Goal: Transaction & Acquisition: Purchase product/service

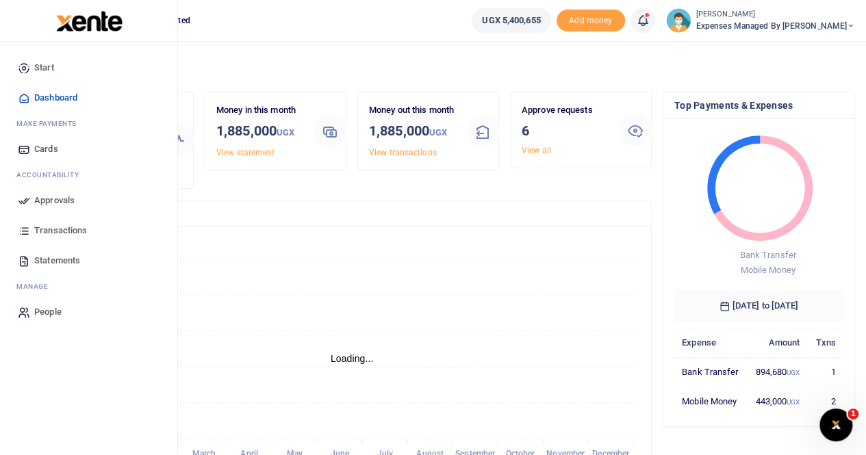
click at [55, 228] on span "Transactions" at bounding box center [60, 231] width 53 height 14
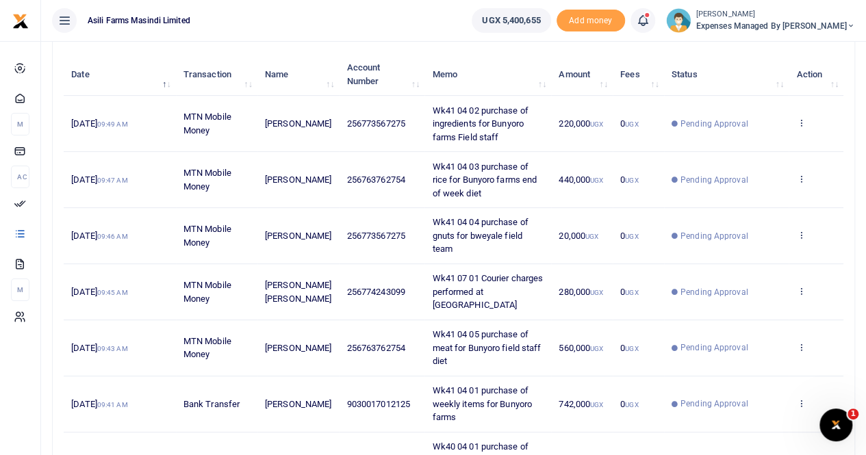
scroll to position [26, 0]
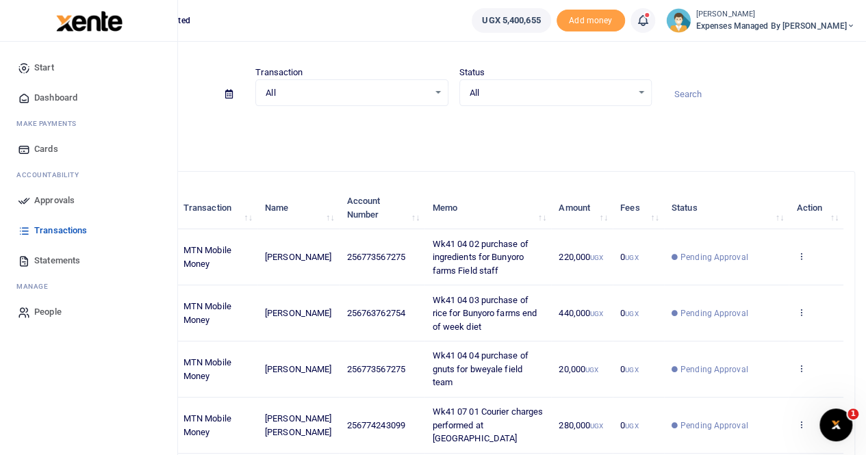
click at [52, 196] on span "Approvals" at bounding box center [54, 201] width 40 height 14
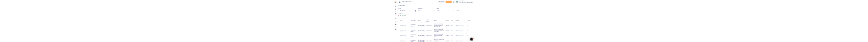
scroll to position [0, 0]
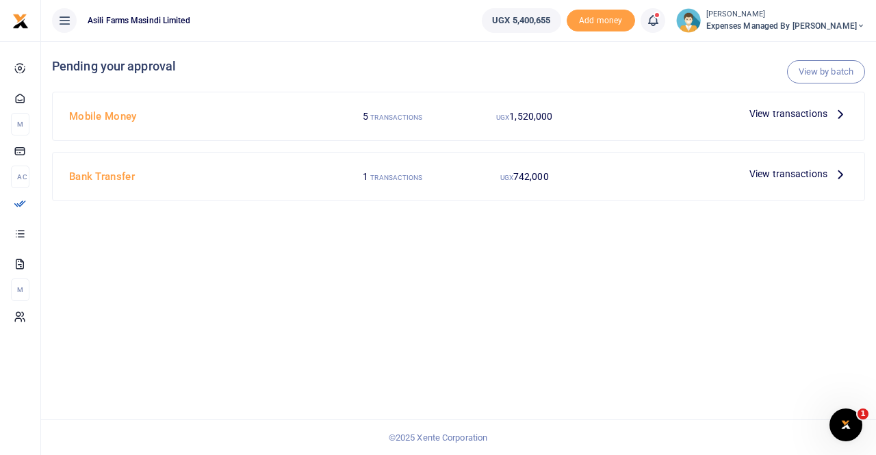
click at [806, 42] on span "View transactions" at bounding box center [788, 113] width 78 height 15
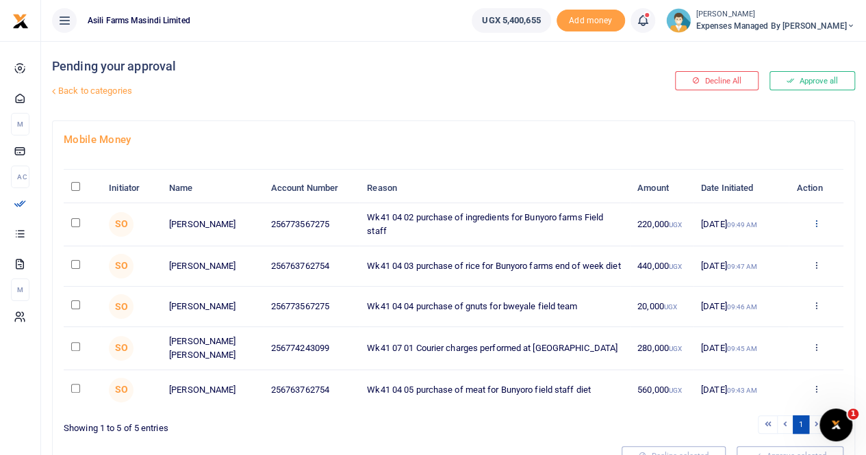
click at [814, 228] on icon at bounding box center [815, 223] width 9 height 10
click at [755, 320] on link "Details" at bounding box center [765, 320] width 108 height 19
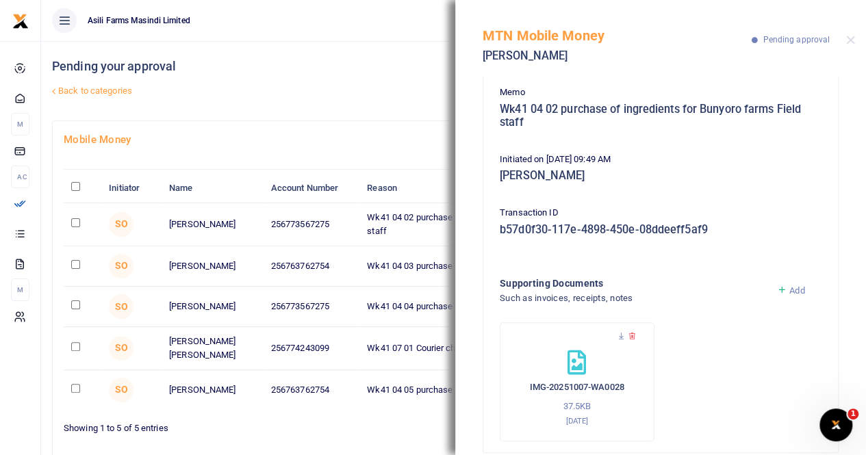
scroll to position [135, 0]
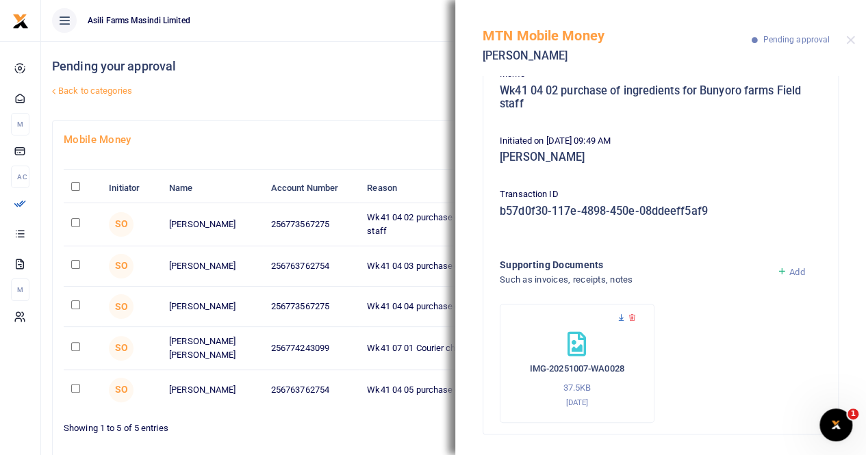
click at [621, 318] on icon at bounding box center [621, 317] width 9 height 9
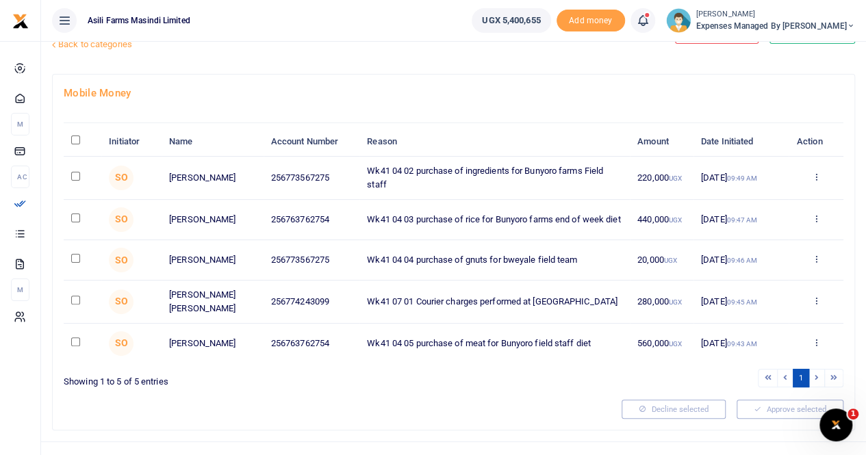
scroll to position [68, 0]
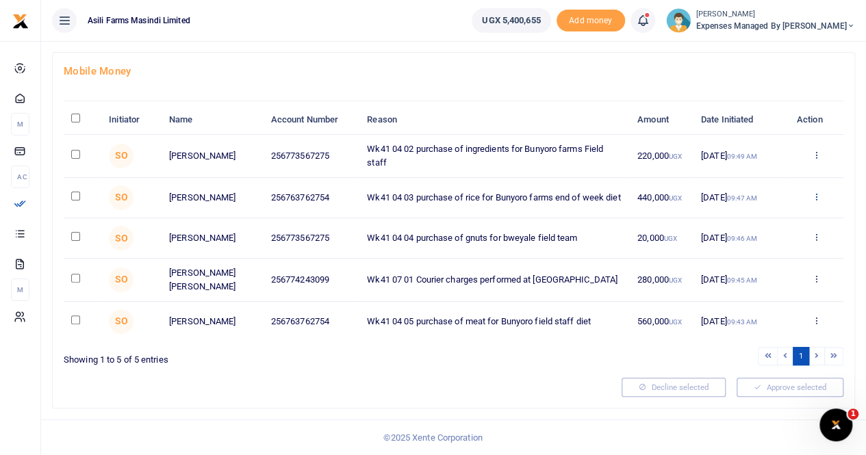
click at [816, 201] on icon at bounding box center [815, 197] width 9 height 10
click at [751, 294] on link "Details" at bounding box center [765, 294] width 108 height 19
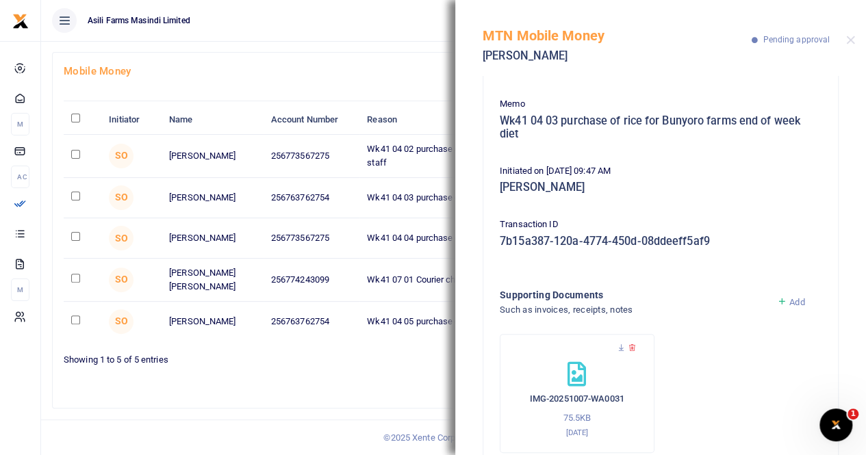
scroll to position [135, 0]
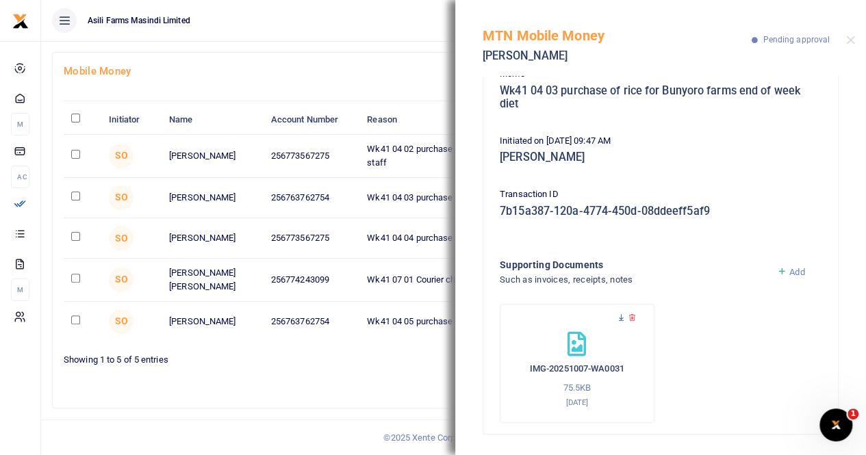
click at [619, 317] on icon at bounding box center [621, 317] width 9 height 9
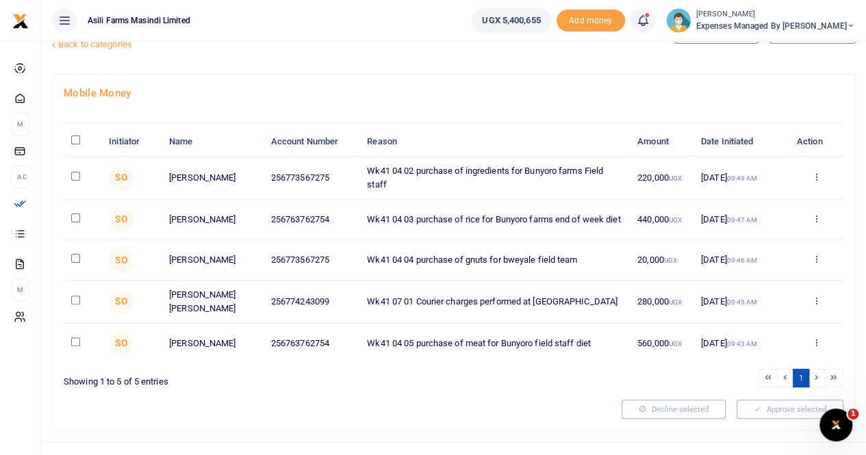
scroll to position [68, 0]
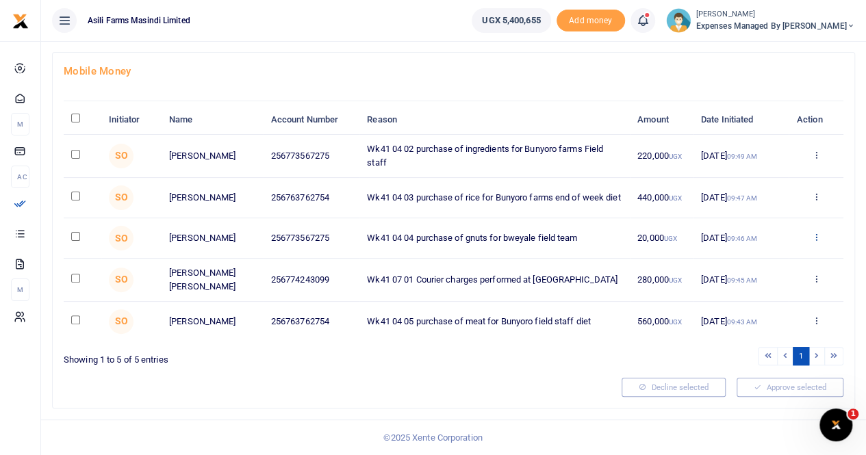
click at [816, 242] on icon at bounding box center [815, 237] width 9 height 10
click at [754, 335] on link "Details" at bounding box center [765, 336] width 108 height 19
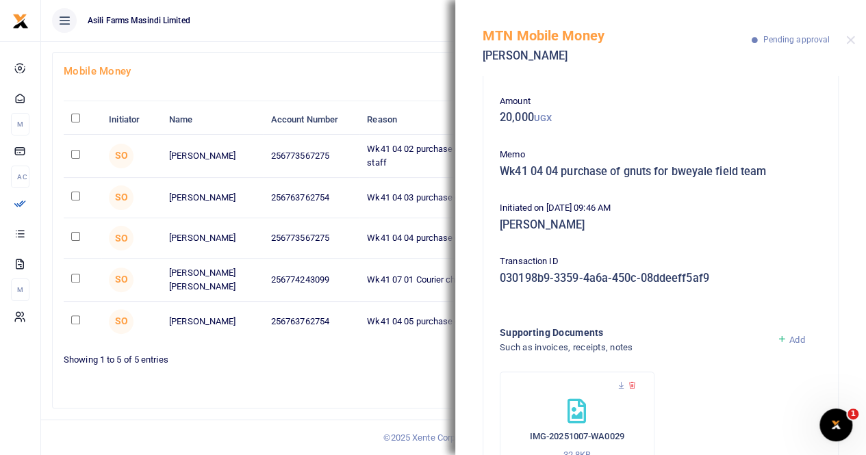
scroll to position [122, 0]
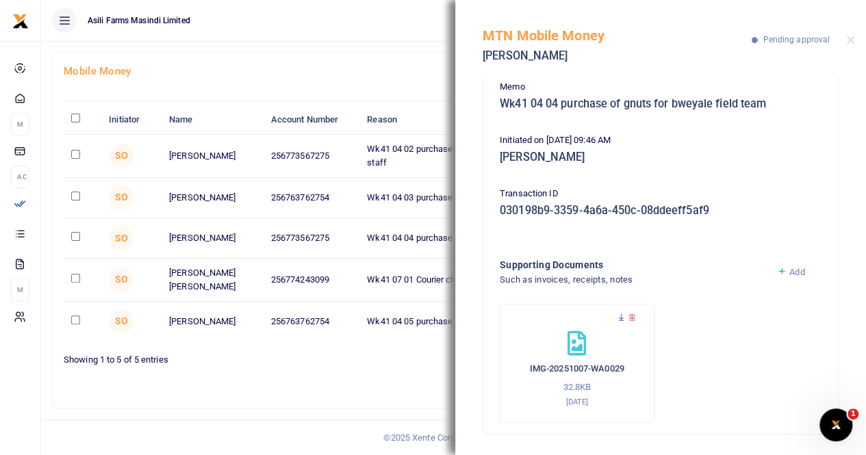
click at [621, 314] on icon at bounding box center [621, 317] width 9 height 9
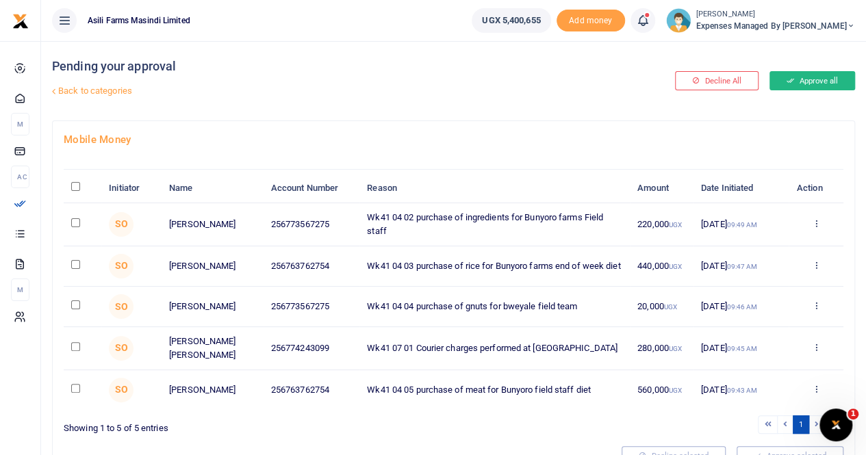
click at [818, 80] on button "Approve all" at bounding box center [812, 80] width 86 height 19
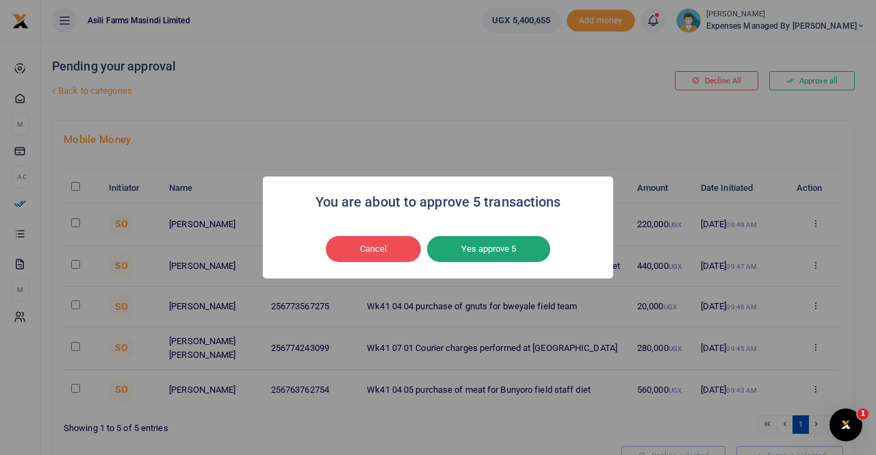
click at [488, 242] on button "Yes approve 5" at bounding box center [488, 249] width 123 height 26
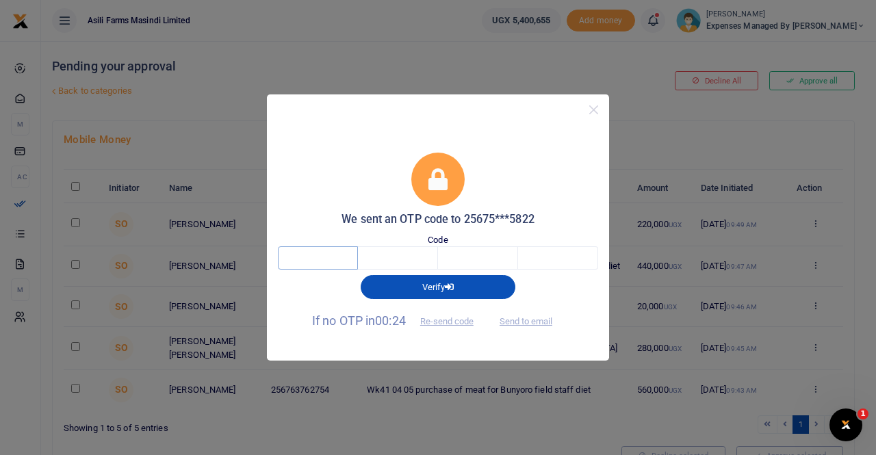
click at [324, 259] on input "text" at bounding box center [318, 257] width 80 height 23
type input "9"
type input "8"
type input "6"
type input "4"
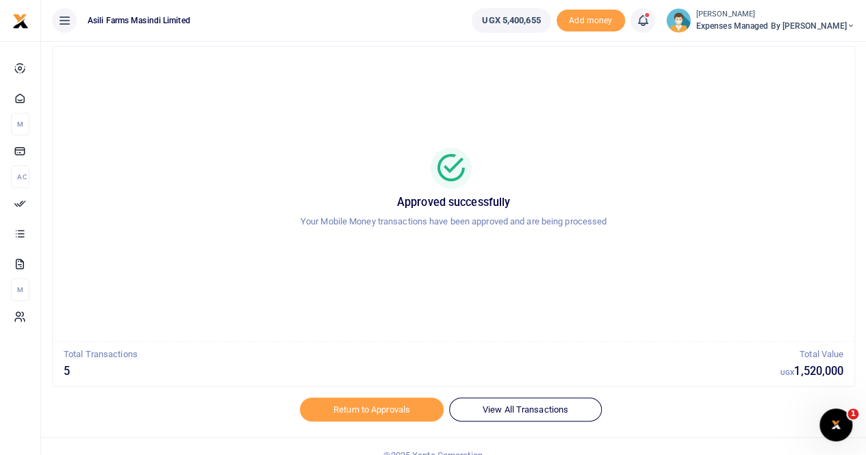
scroll to position [48, 0]
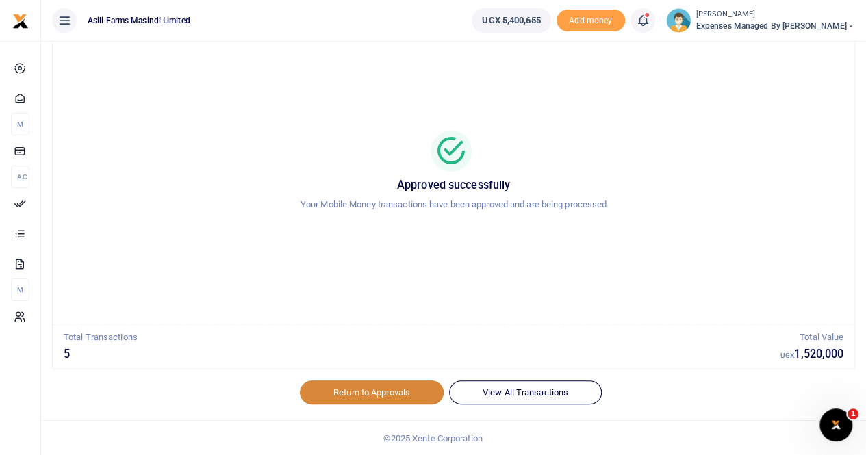
click at [353, 380] on link "Return to Approvals" at bounding box center [372, 391] width 144 height 23
click at [327, 393] on link "Return to Approvals" at bounding box center [372, 391] width 144 height 23
click at [369, 392] on link "Return to Approvals" at bounding box center [372, 391] width 144 height 23
click at [368, 387] on link "Return to Approvals" at bounding box center [372, 391] width 144 height 23
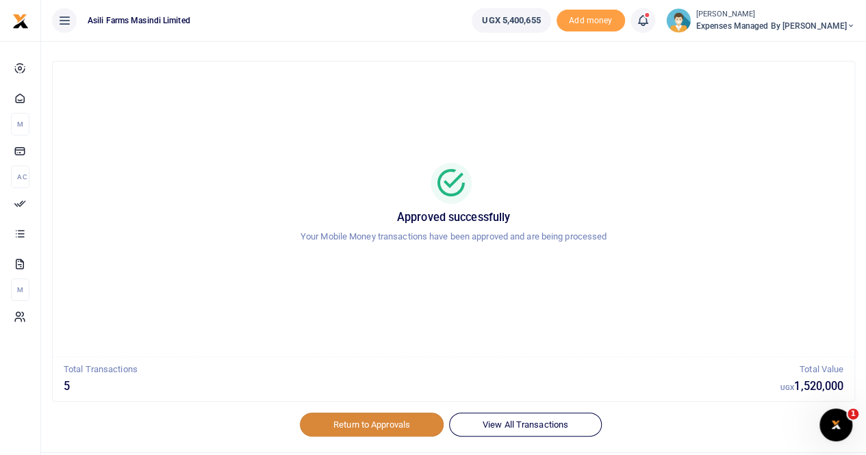
scroll to position [0, 0]
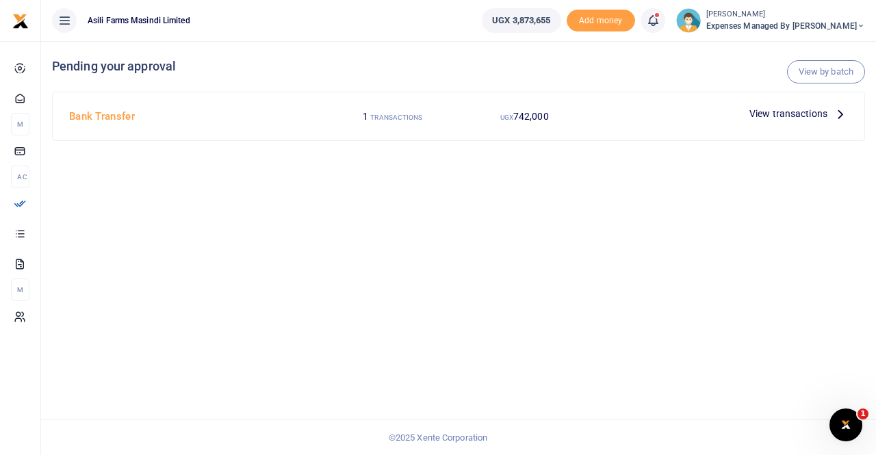
click at [820, 111] on span "View transactions" at bounding box center [788, 113] width 78 height 15
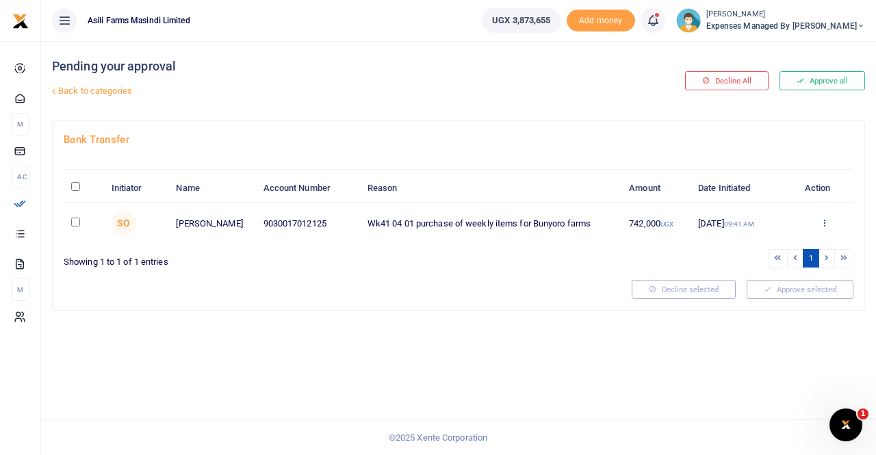
click at [825, 218] on icon at bounding box center [824, 223] width 9 height 10
click at [755, 299] on link "Details" at bounding box center [774, 305] width 108 height 19
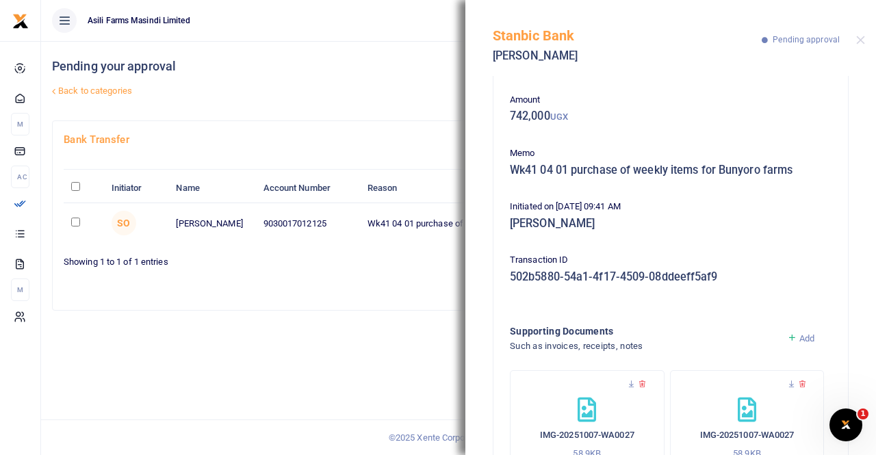
scroll to position [122, 0]
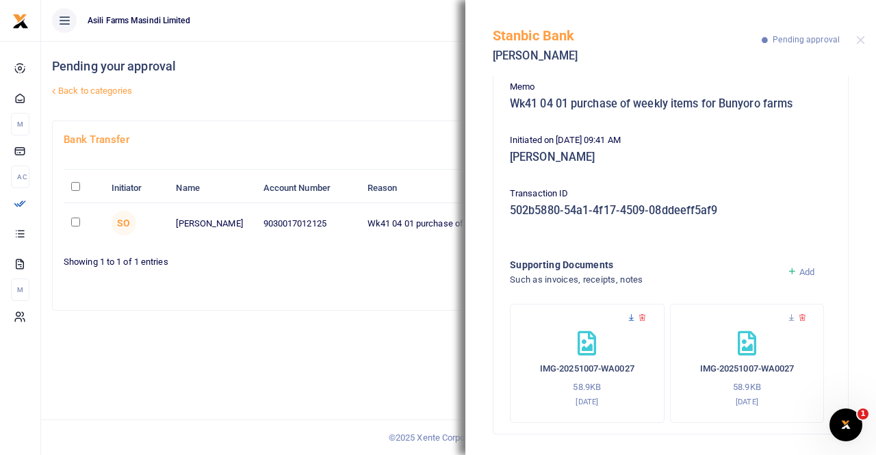
click at [627, 313] on icon at bounding box center [631, 317] width 9 height 9
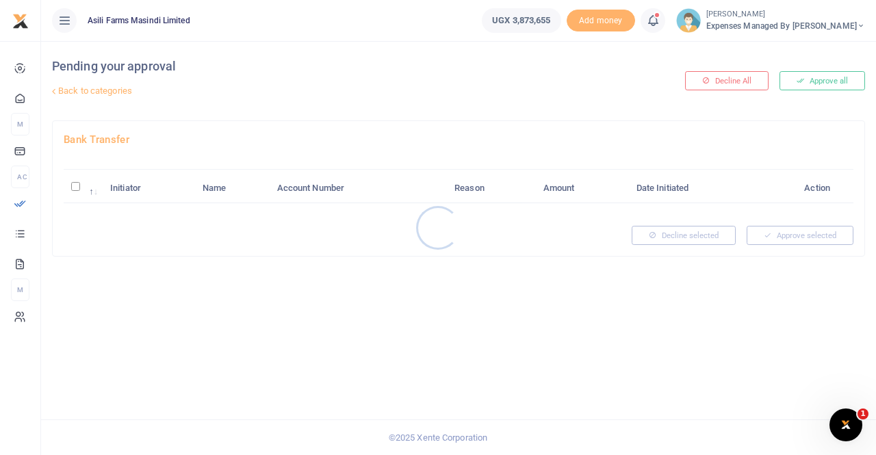
click at [822, 77] on div at bounding box center [438, 227] width 876 height 455
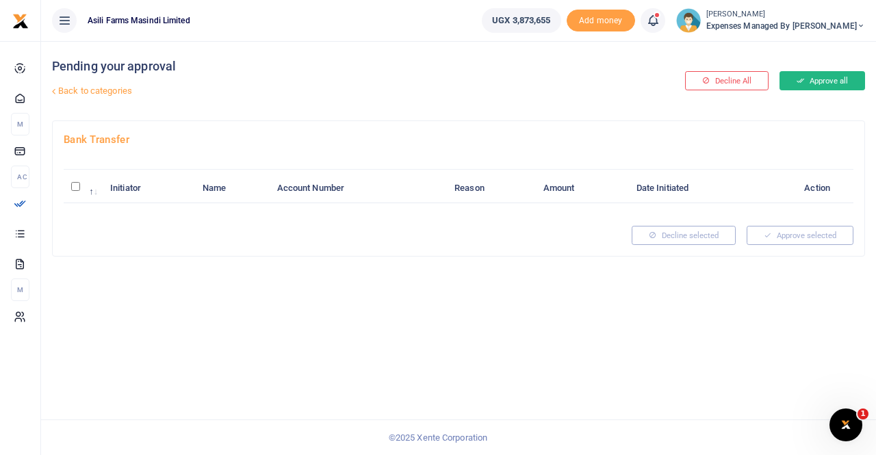
click at [822, 77] on button "Approve all" at bounding box center [822, 80] width 86 height 19
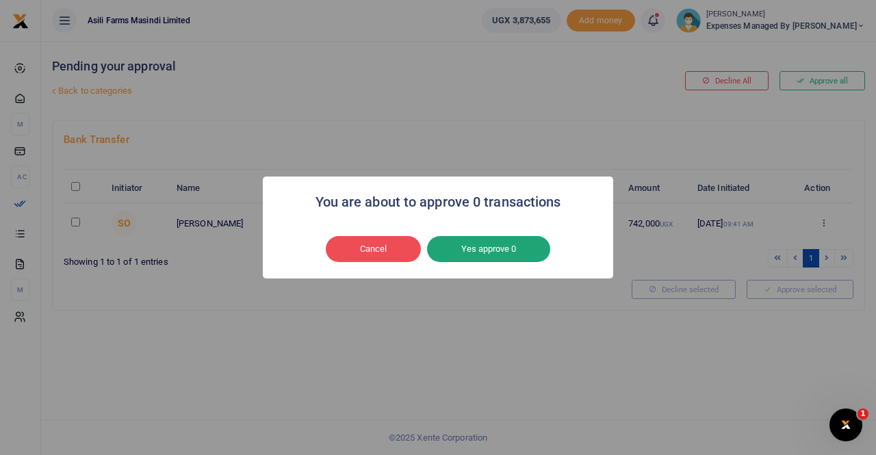
click at [498, 250] on button "Yes approve 0" at bounding box center [488, 249] width 123 height 26
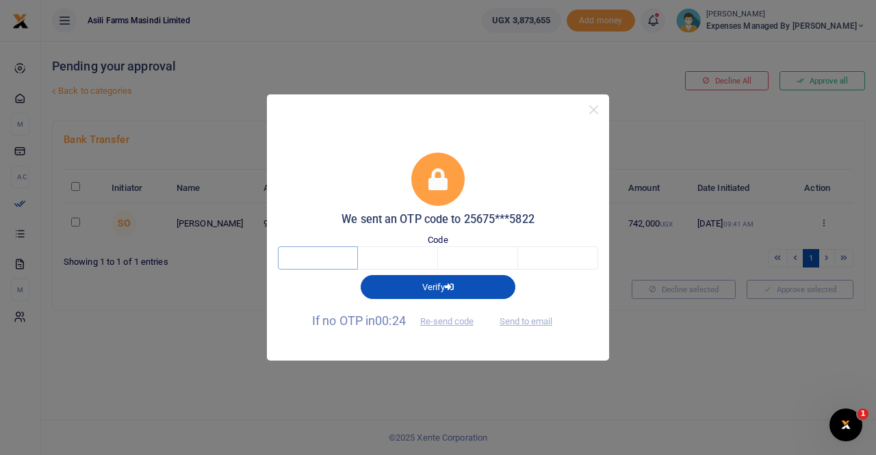
click at [326, 258] on input "text" at bounding box center [318, 257] width 80 height 23
type input "4"
type input "0"
type input "6"
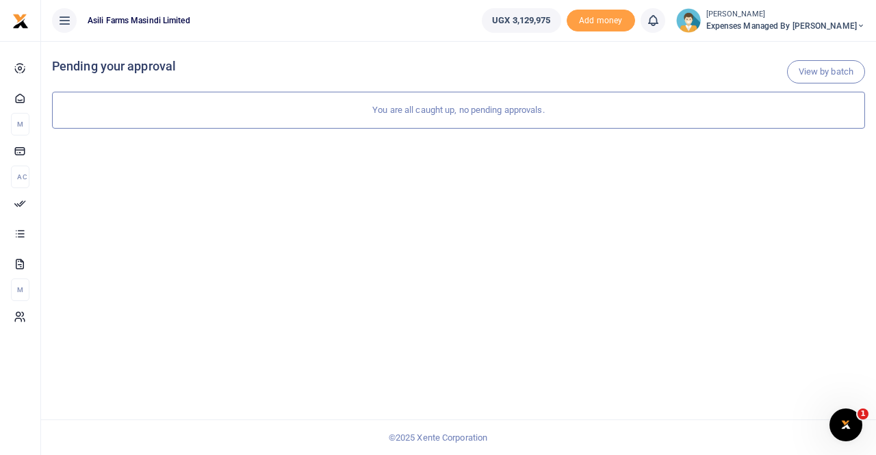
click at [801, 18] on small "[PERSON_NAME]" at bounding box center [785, 15] width 159 height 12
click at [792, 47] on link "Switch accounts" at bounding box center [790, 49] width 108 height 19
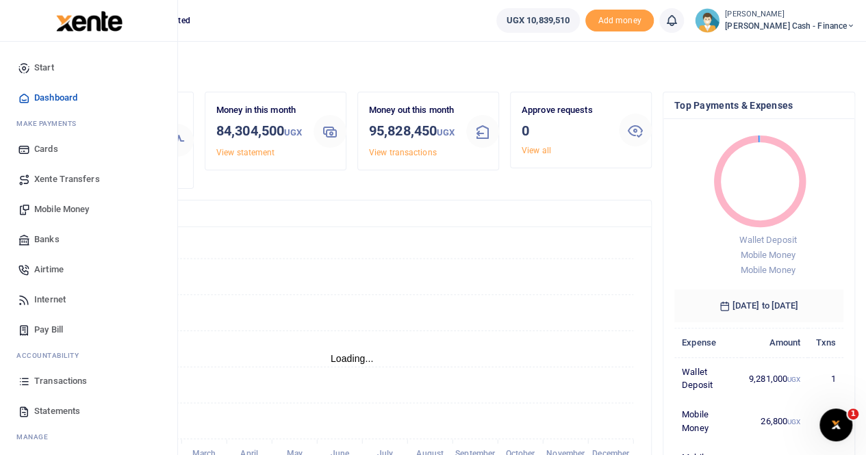
click at [91, 202] on link "Mobile Money" at bounding box center [88, 209] width 155 height 30
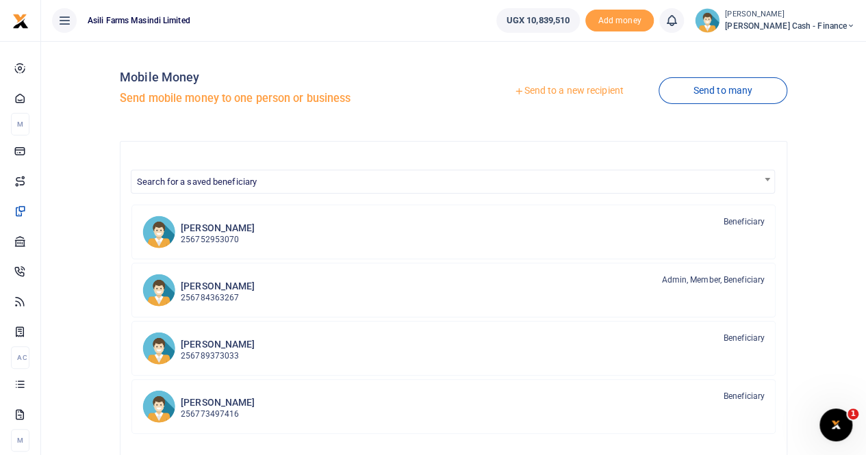
click at [553, 92] on link "Send to a new recipient" at bounding box center [568, 91] width 179 height 25
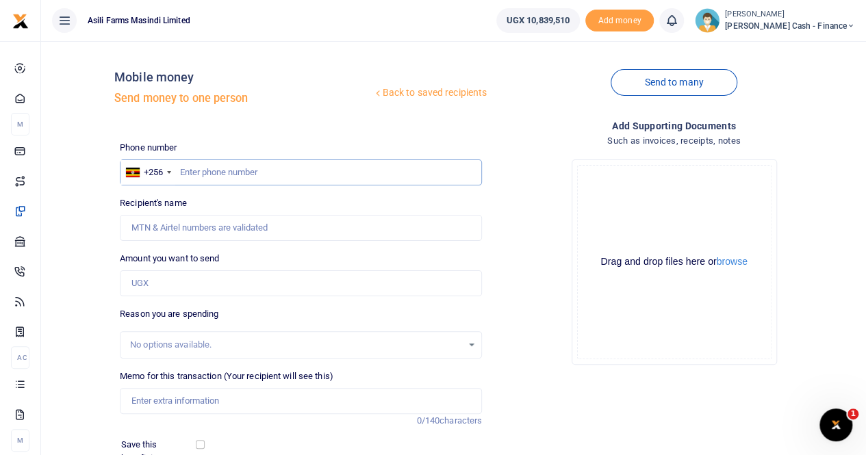
click at [189, 176] on input "text" at bounding box center [301, 172] width 362 height 26
paste input "0753162522"
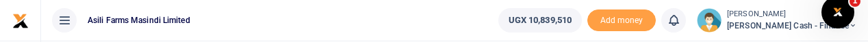
type input "0753162522"
type input "[PERSON_NAME]"
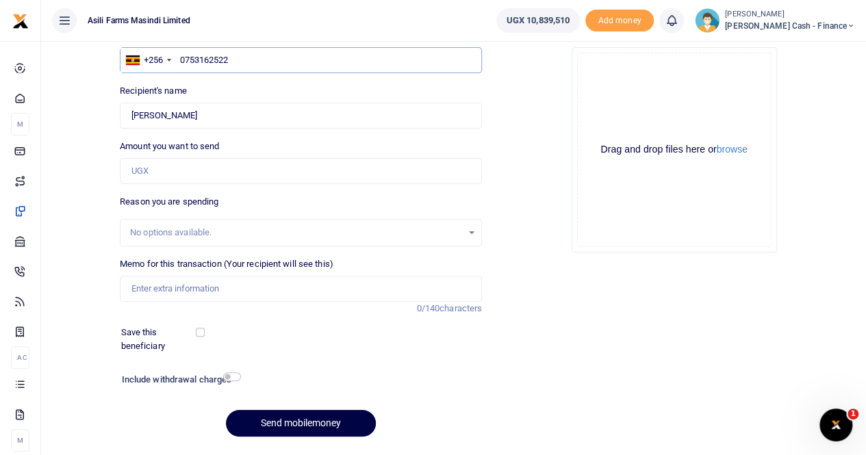
scroll to position [81, 0]
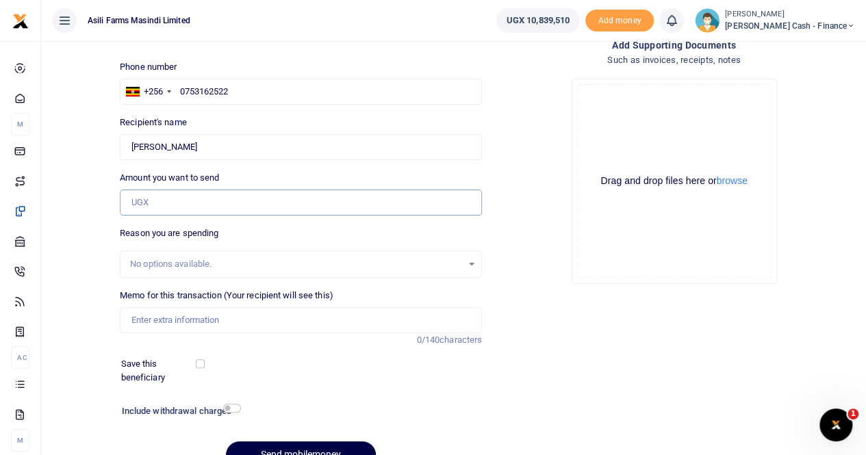
click at [174, 196] on input "Amount you want to send" at bounding box center [301, 203] width 362 height 26
paste input "400000"
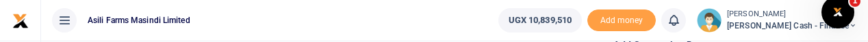
type input "400,000"
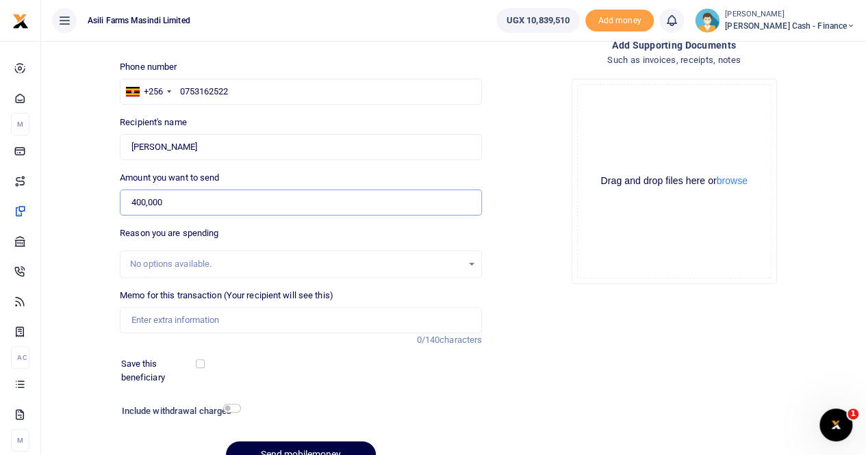
scroll to position [149, 0]
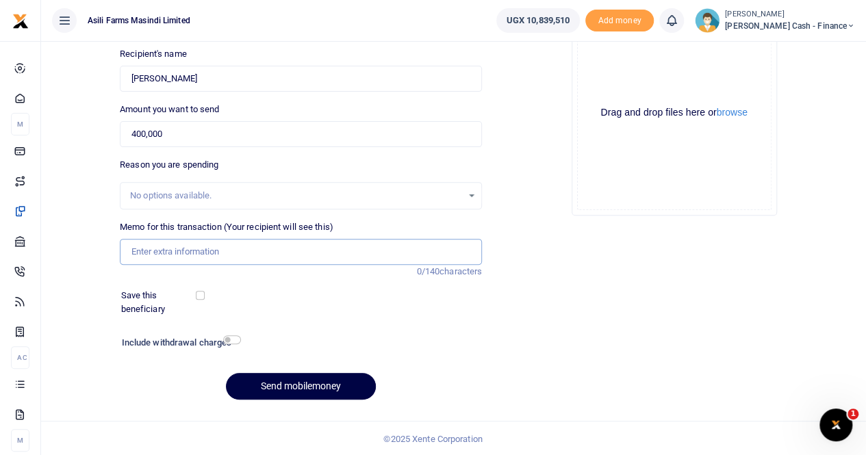
click at [148, 252] on input "Memo for this transaction (Your recipient will see this)" at bounding box center [301, 252] width 362 height 26
paste input "[MEDICAL_DATA] PROPHYLACTIC TREATMENT FOR FRANCISCO 2ND DOSE"
click at [133, 250] on input "[MEDICAL_DATA] PROPHYLACTIC TREATMENT FOR FRANCISCO 2ND DOSE" at bounding box center [301, 252] width 362 height 26
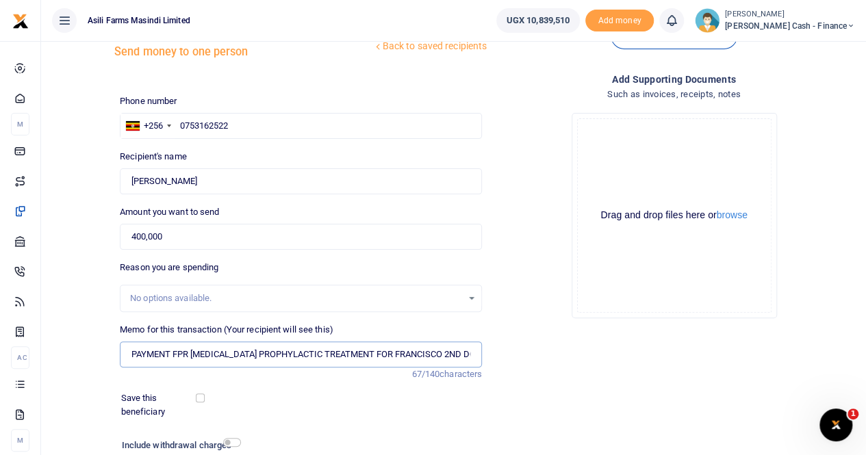
scroll to position [68, 0]
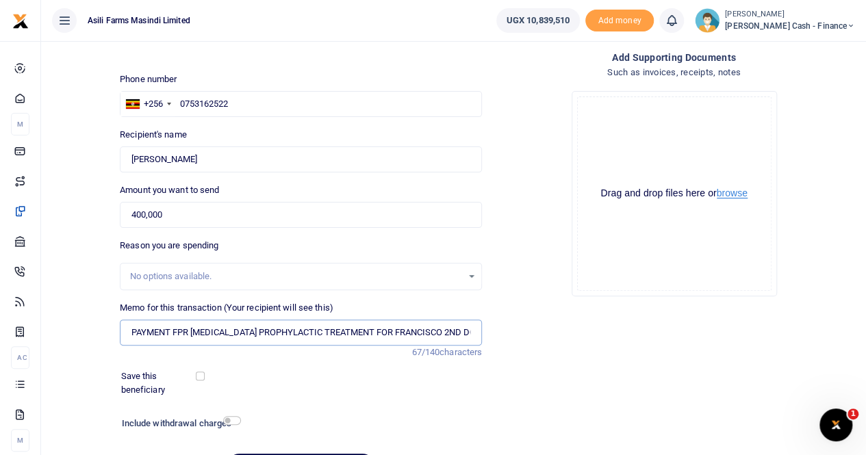
type input "PAYMENT FPR [MEDICAL_DATA] PROPHYLACTIC TREATMENT FOR FRANCISCO 2ND DOSE"
click at [736, 191] on button "browse" at bounding box center [731, 193] width 31 height 10
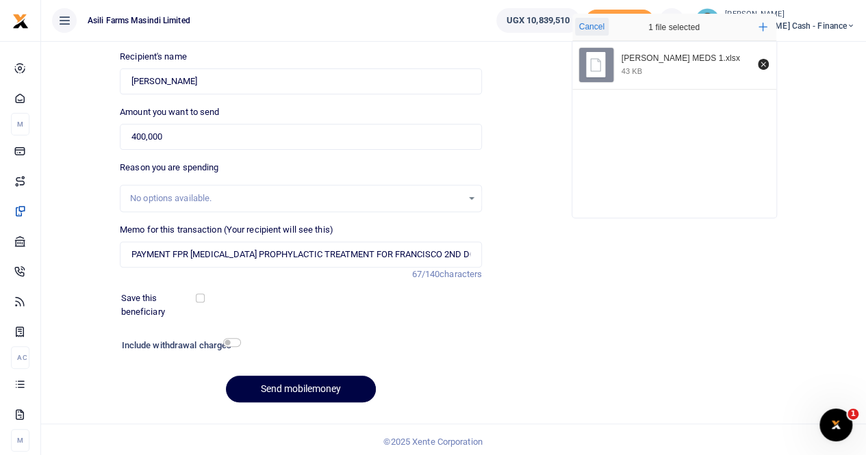
scroll to position [149, 0]
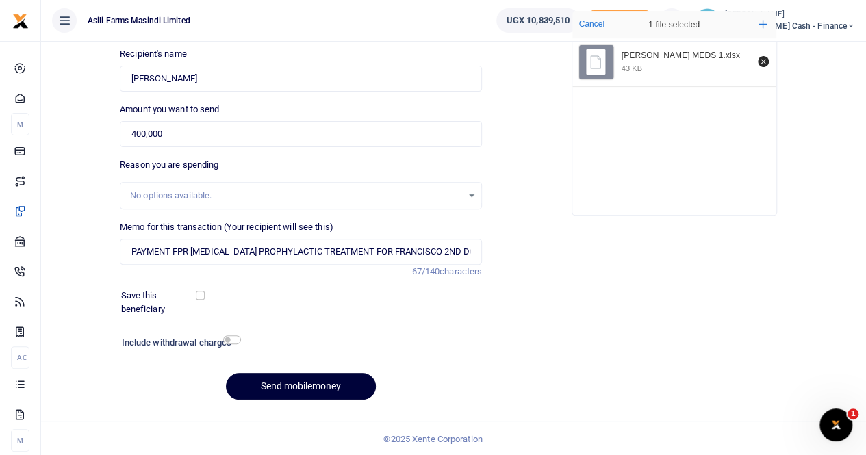
click at [294, 380] on button "Send mobilemoney" at bounding box center [301, 386] width 150 height 27
